Goal: Navigation & Orientation: Find specific page/section

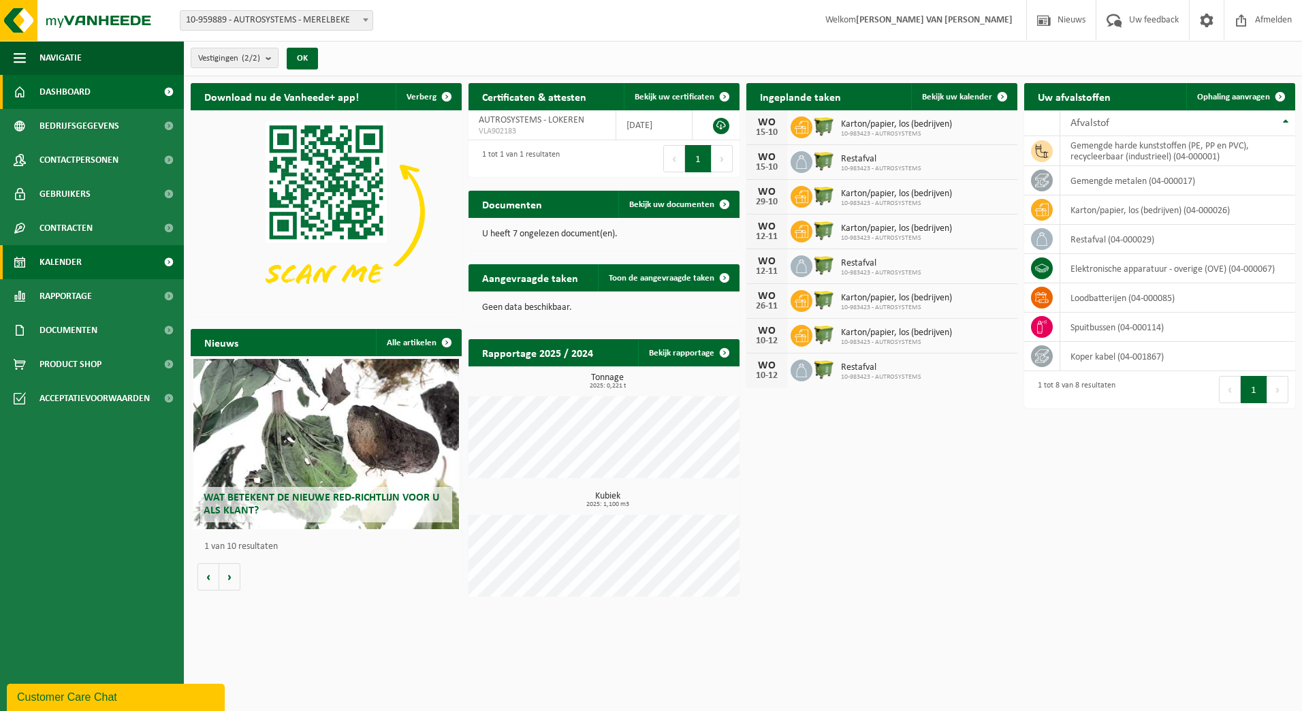
click at [89, 261] on link "Kalender" at bounding box center [92, 262] width 184 height 34
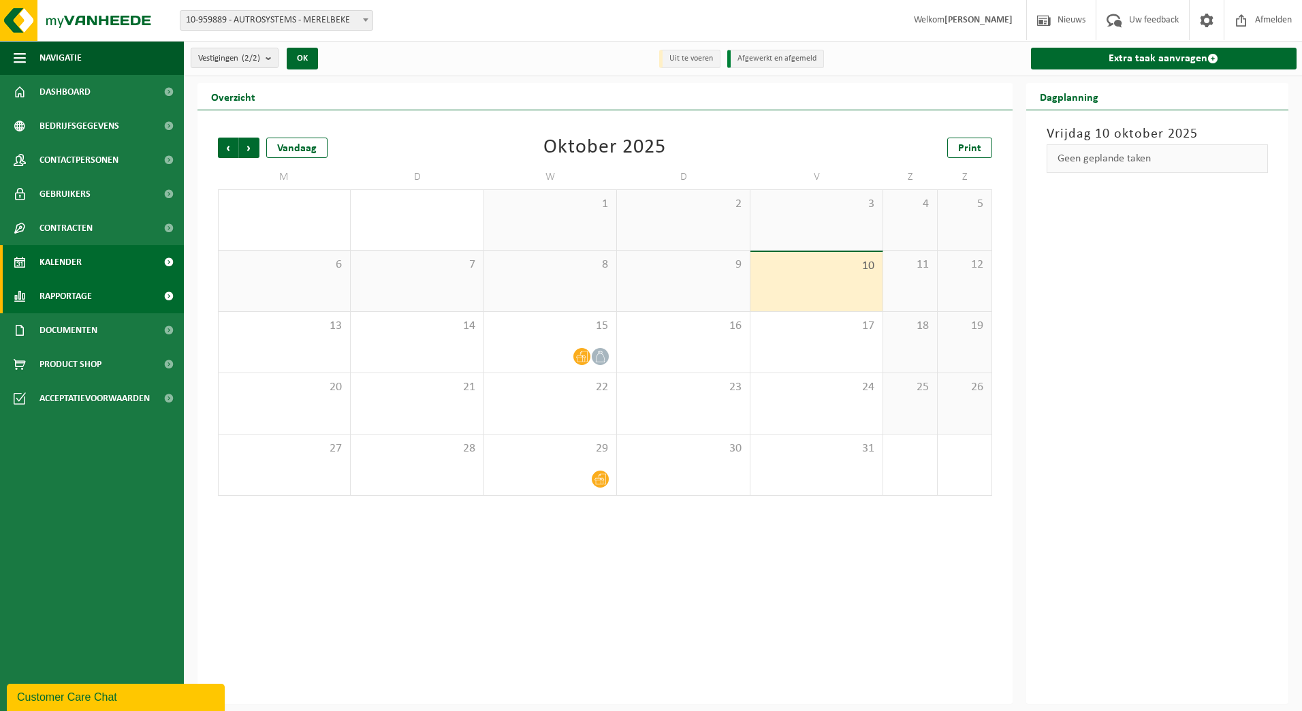
click at [84, 311] on span "Rapportage" at bounding box center [66, 296] width 52 height 34
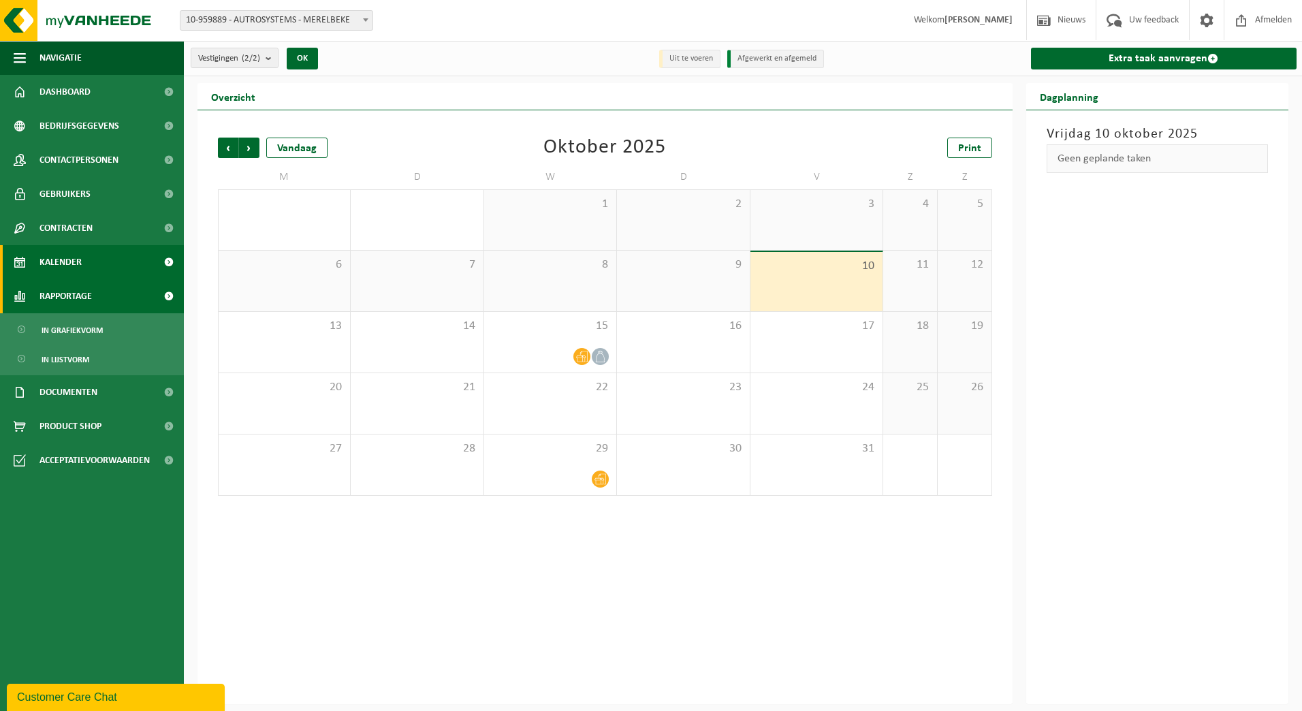
click at [84, 311] on span "Rapportage" at bounding box center [66, 296] width 52 height 34
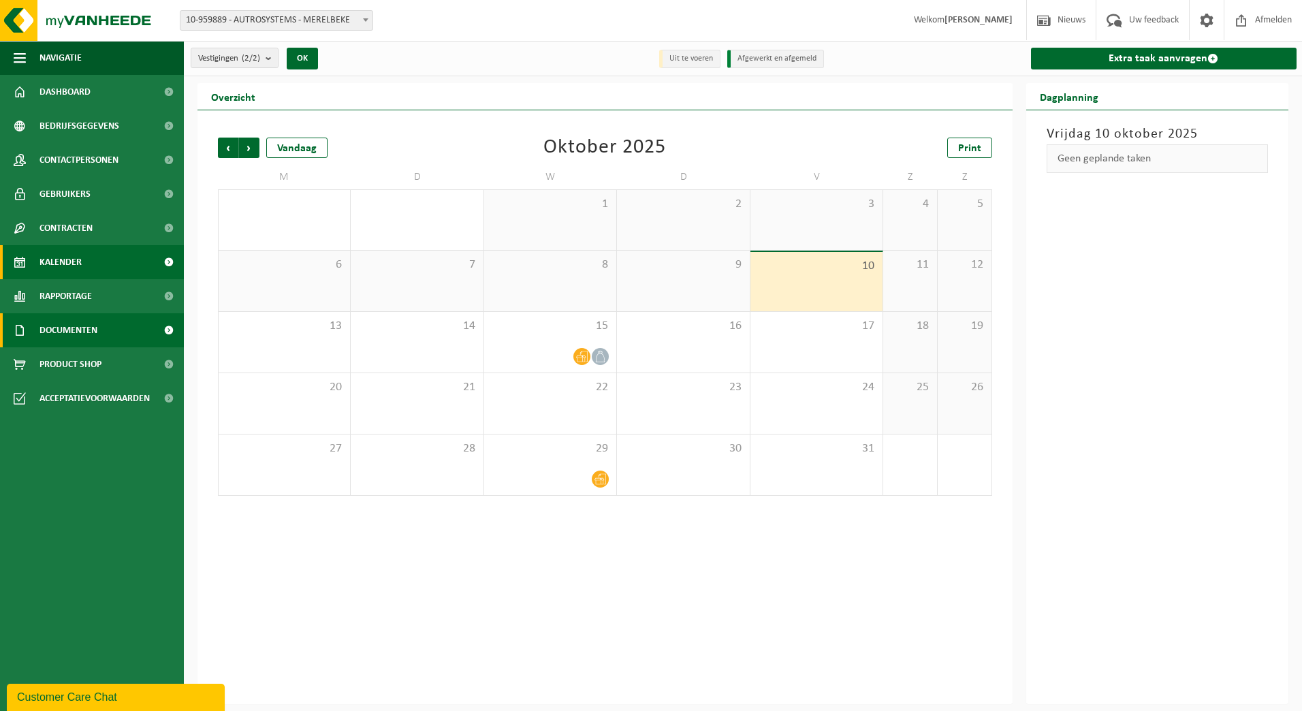
click at [82, 333] on span "Documenten" at bounding box center [69, 330] width 58 height 34
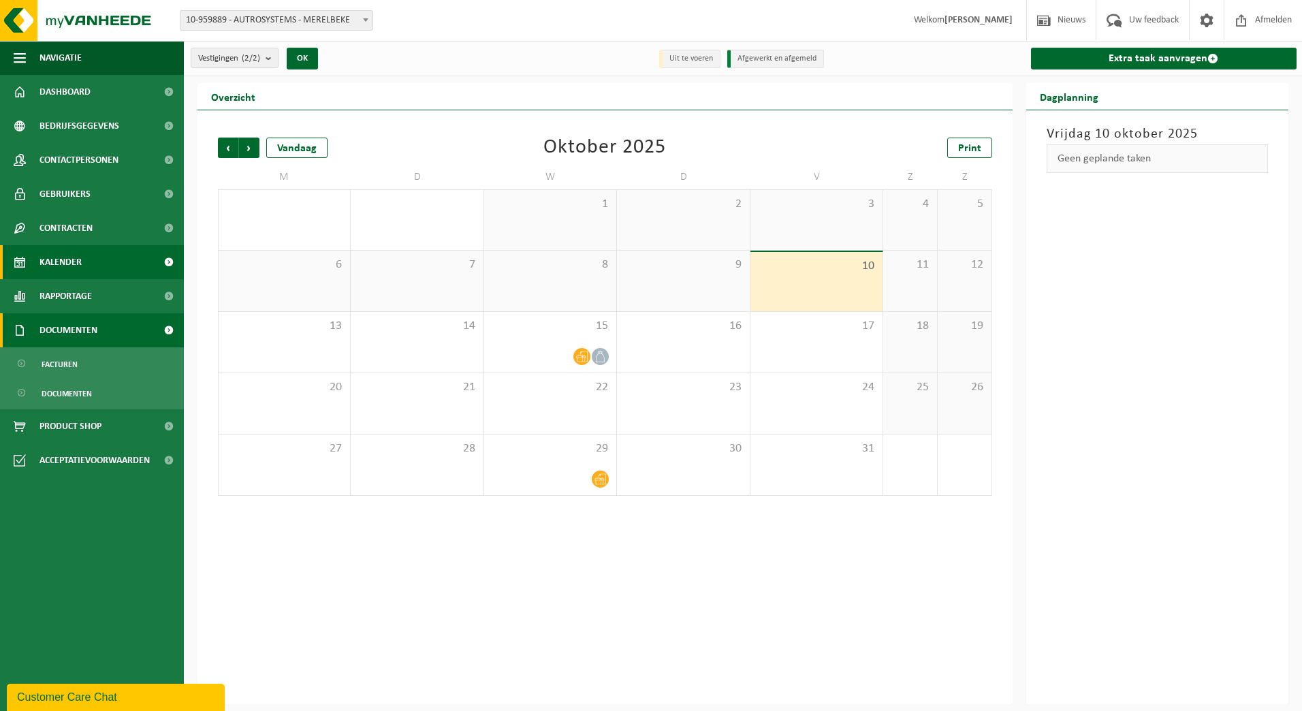
click at [82, 333] on span "Documenten" at bounding box center [69, 330] width 58 height 34
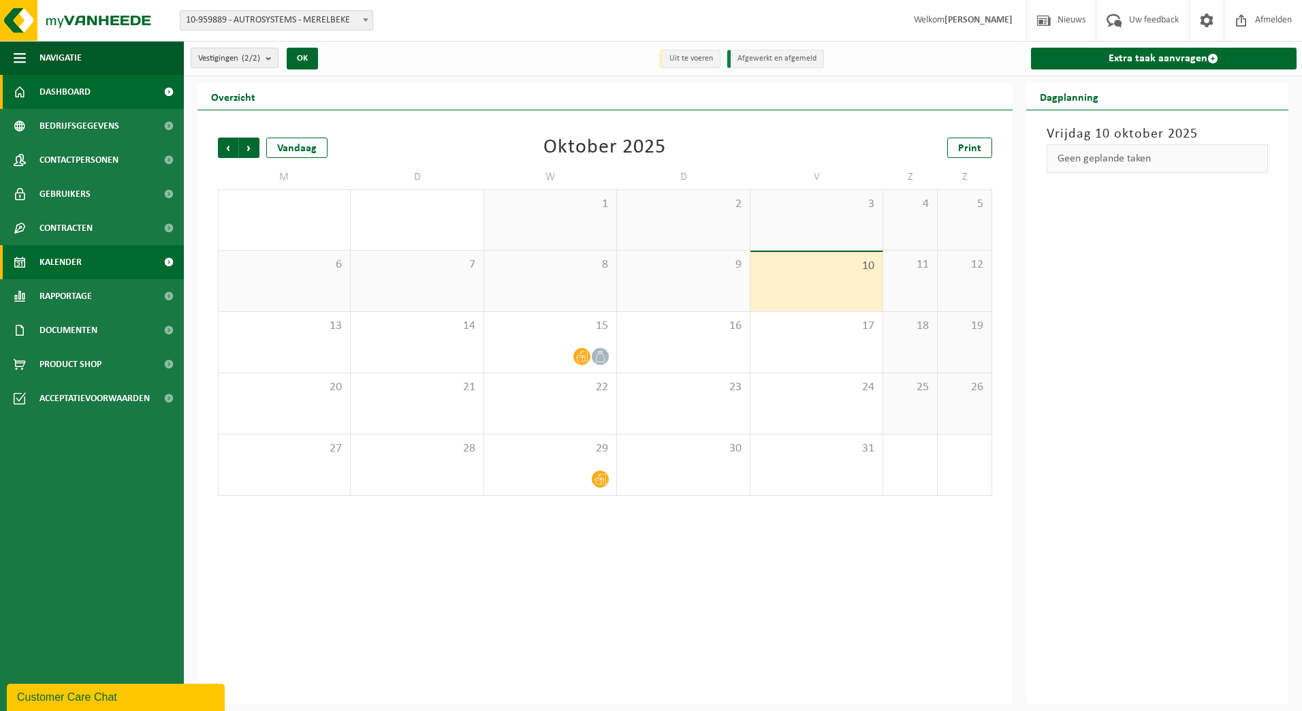
click at [92, 93] on link "Dashboard" at bounding box center [92, 92] width 184 height 34
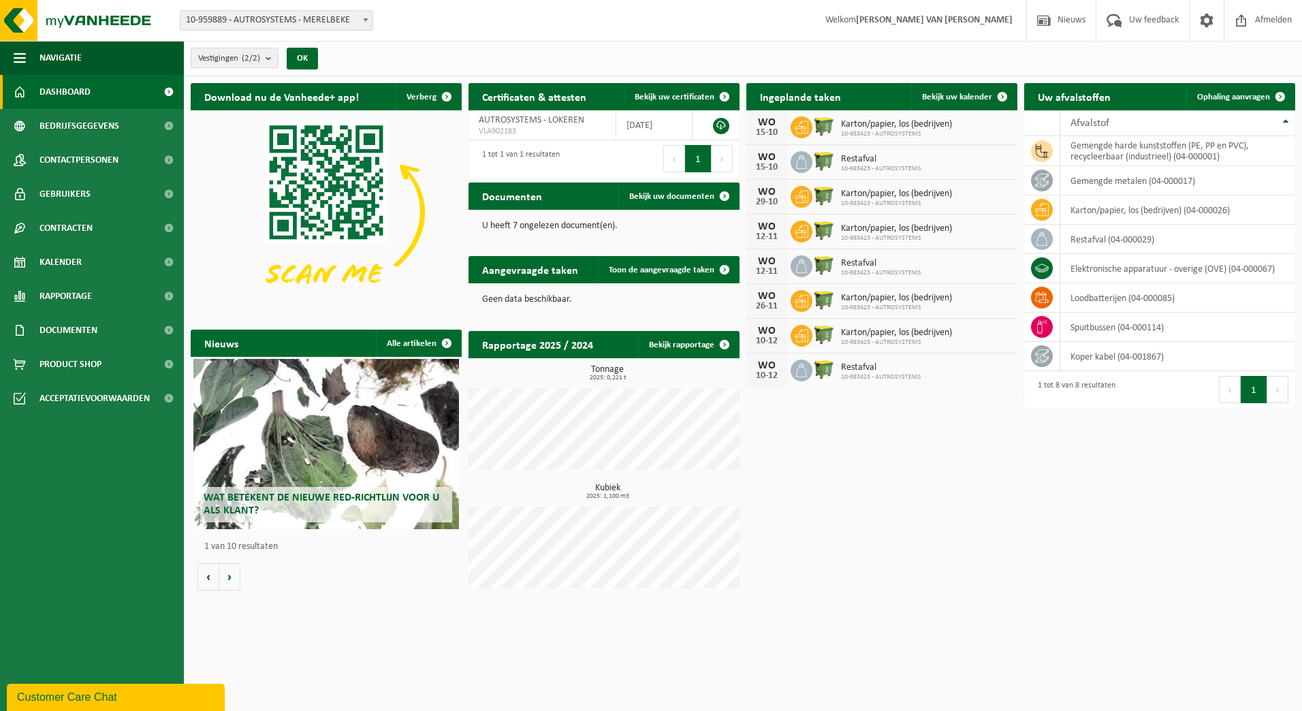
click at [798, 94] on h2 "Ingeplande taken" at bounding box center [801, 96] width 108 height 27
click at [1046, 214] on icon at bounding box center [1042, 210] width 14 height 14
click at [1081, 210] on td "karton/papier, los (bedrijven) (04-000026)" at bounding box center [1178, 209] width 235 height 29
